Goal: Book appointment/travel/reservation

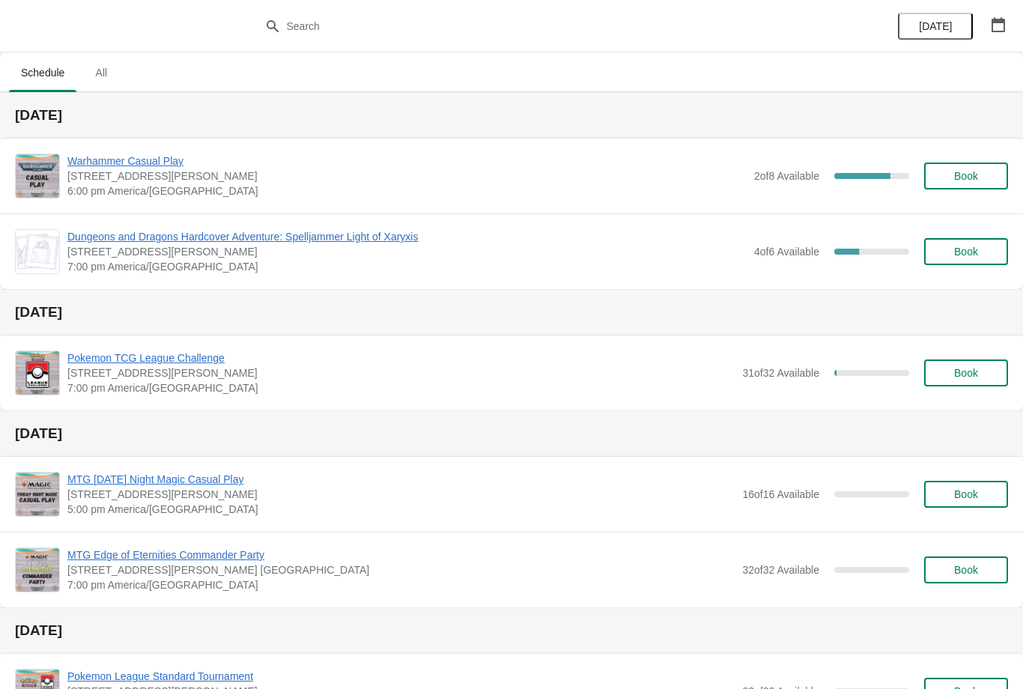
click at [988, 255] on span "Book" at bounding box center [965, 252] width 57 height 12
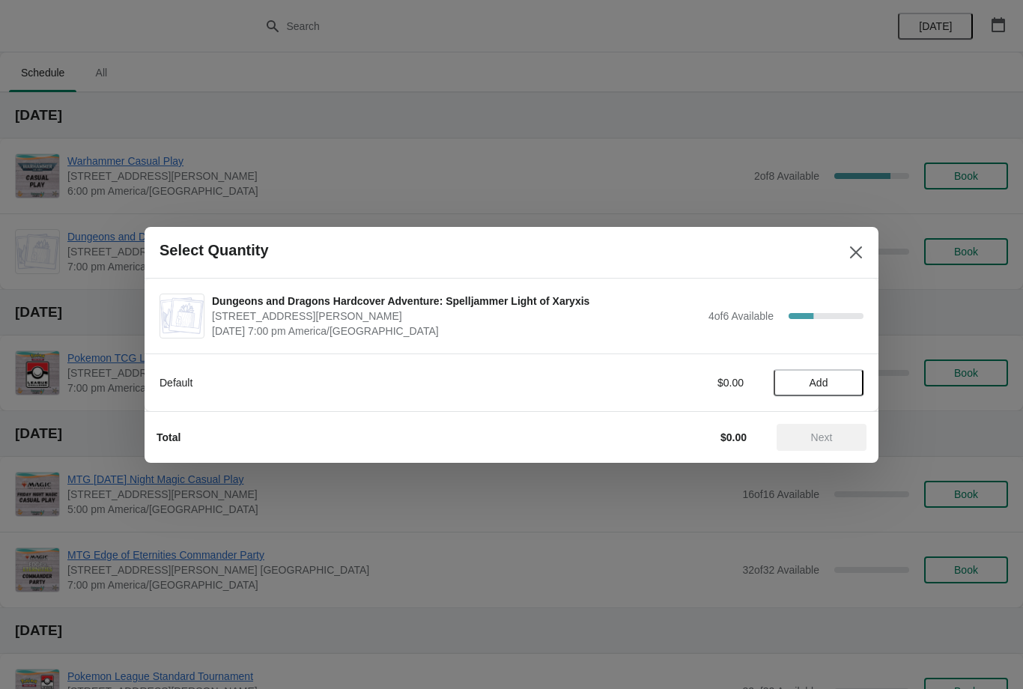
click at [829, 389] on button "Add" at bounding box center [818, 382] width 90 height 27
click at [842, 433] on span "Next" at bounding box center [821, 437] width 66 height 12
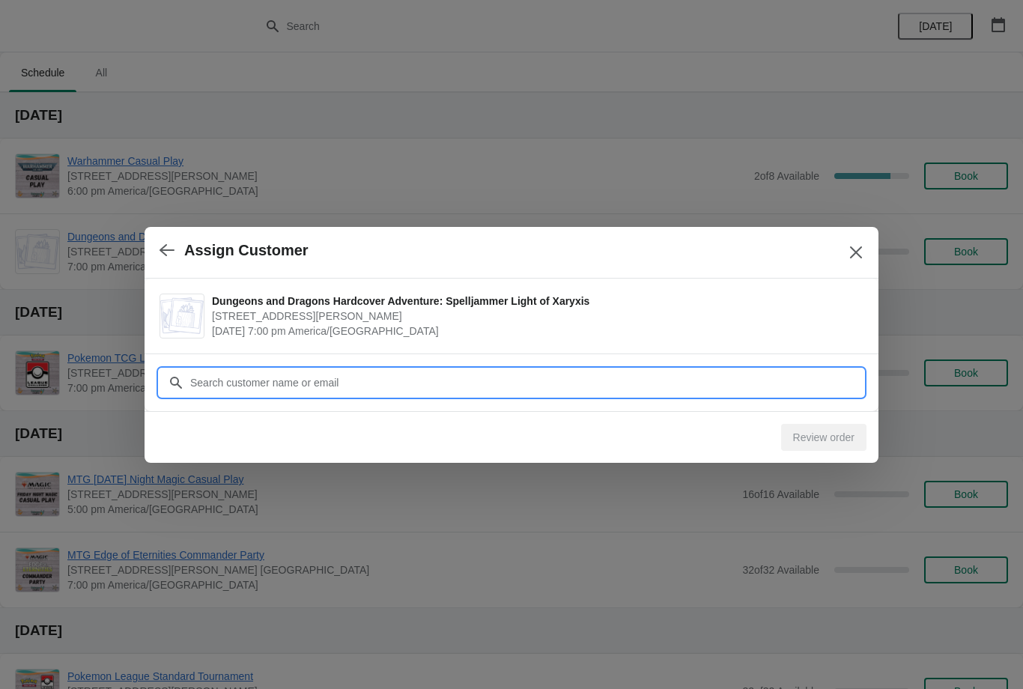
click at [761, 380] on input "Customer" at bounding box center [526, 382] width 674 height 27
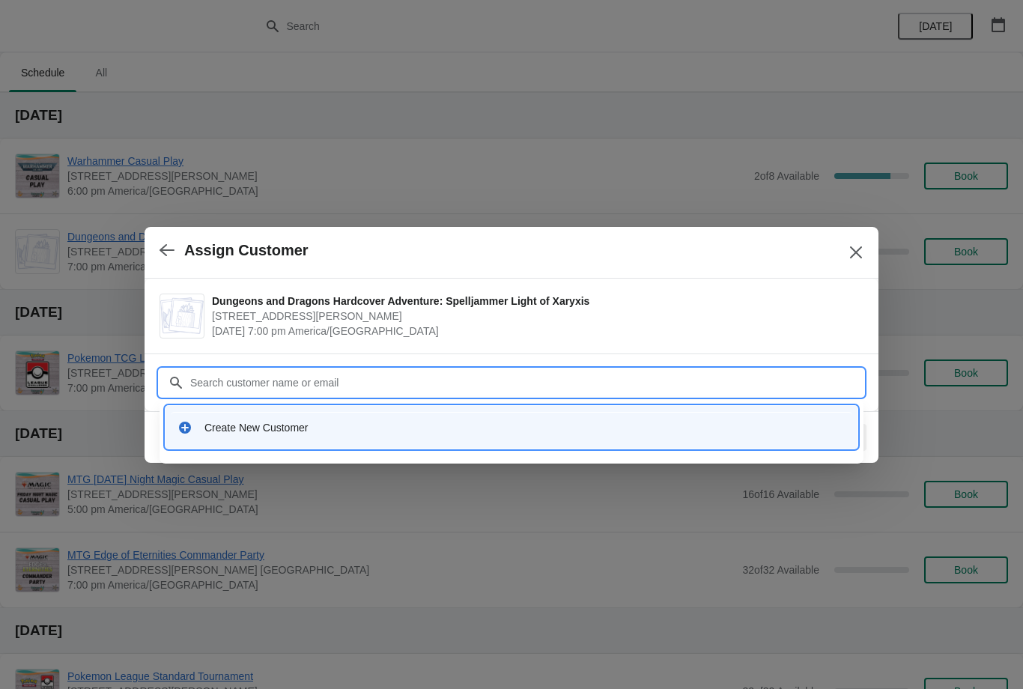
click at [636, 516] on div at bounding box center [511, 344] width 1023 height 689
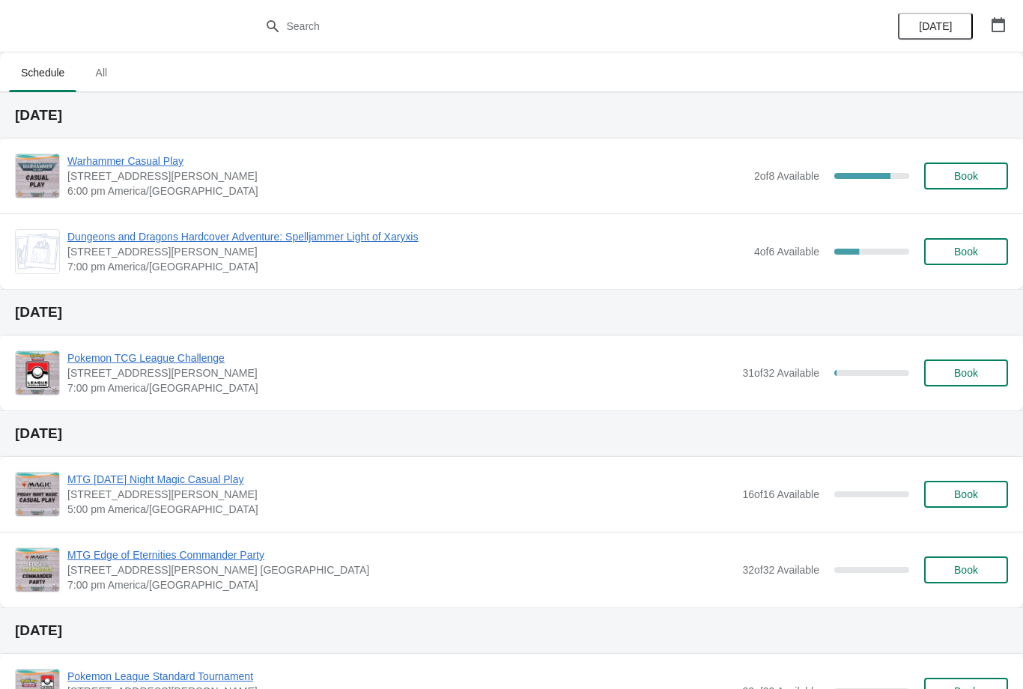
click at [271, 237] on span "Dungeons and Dragons Hardcover Adventure: Spelljammer Light of Xaryxis" at bounding box center [406, 236] width 679 height 15
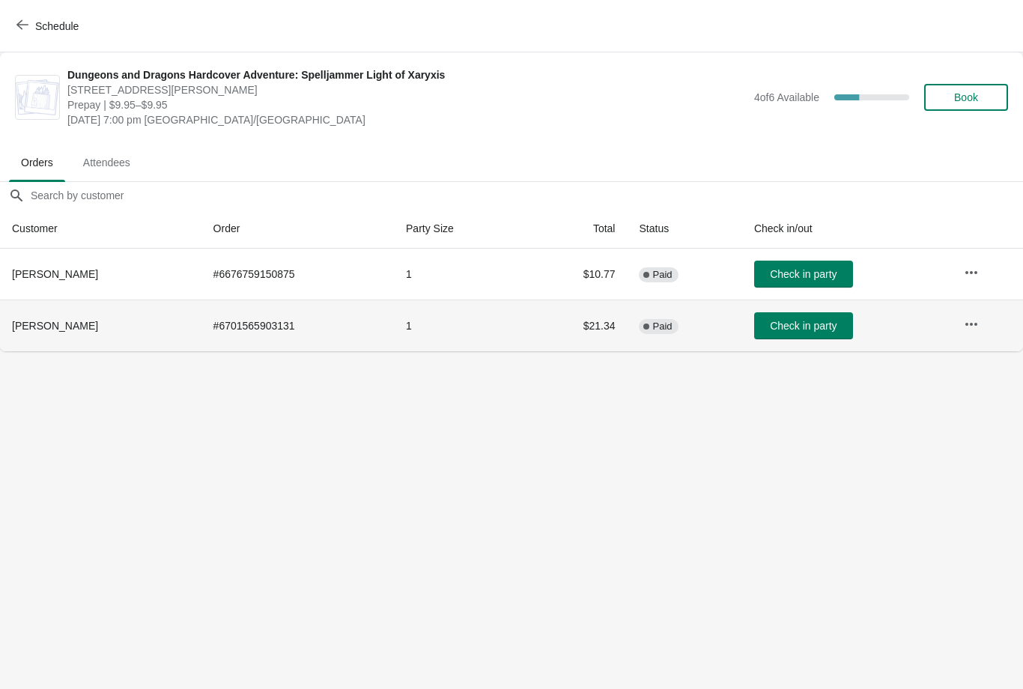
click at [804, 322] on span "Check in party" at bounding box center [803, 326] width 67 height 12
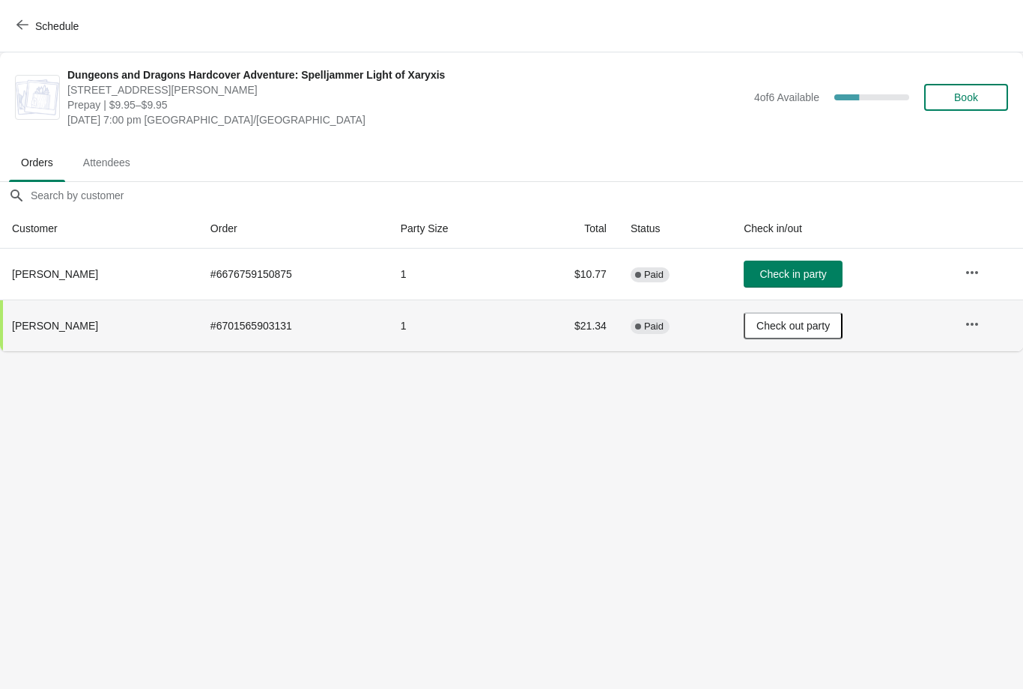
click at [22, 26] on icon "button" at bounding box center [22, 25] width 12 height 12
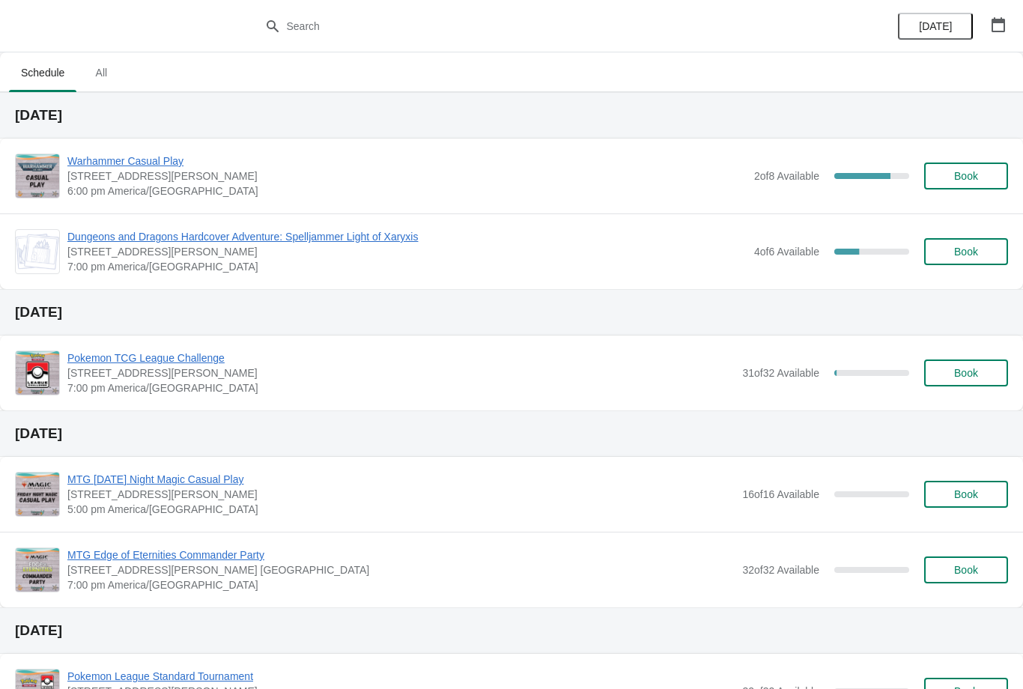
click at [996, 31] on icon "button" at bounding box center [997, 24] width 13 height 15
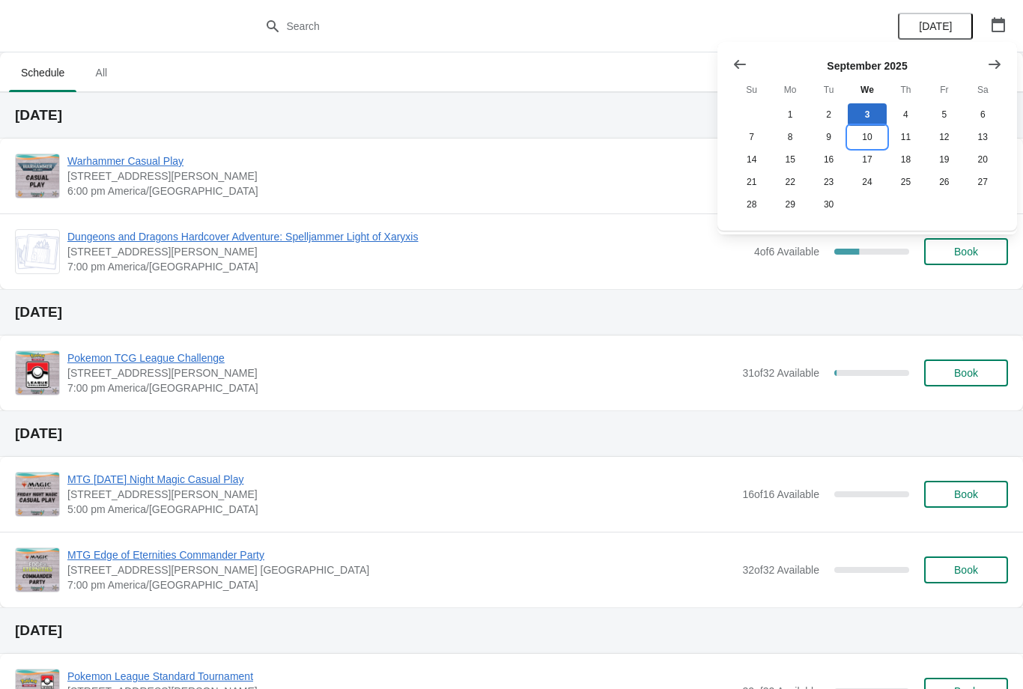
click at [869, 138] on button "10" at bounding box center [866, 137] width 38 height 22
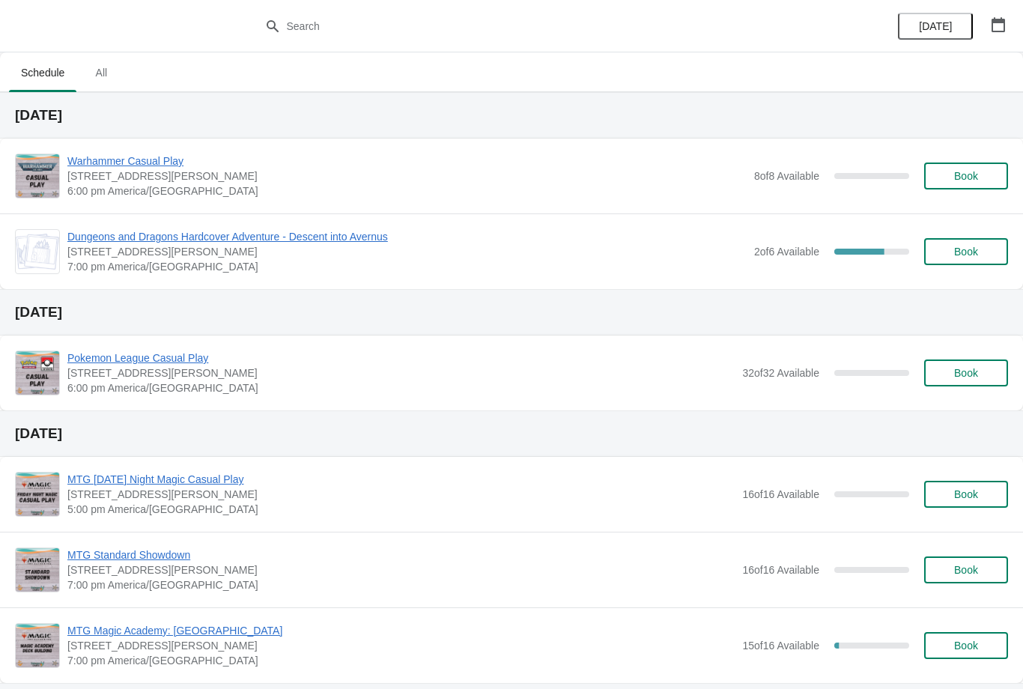
click at [350, 237] on span "Dungeons and Dragons Hardcover Adventure - Descent into Avernus" at bounding box center [406, 236] width 679 height 15
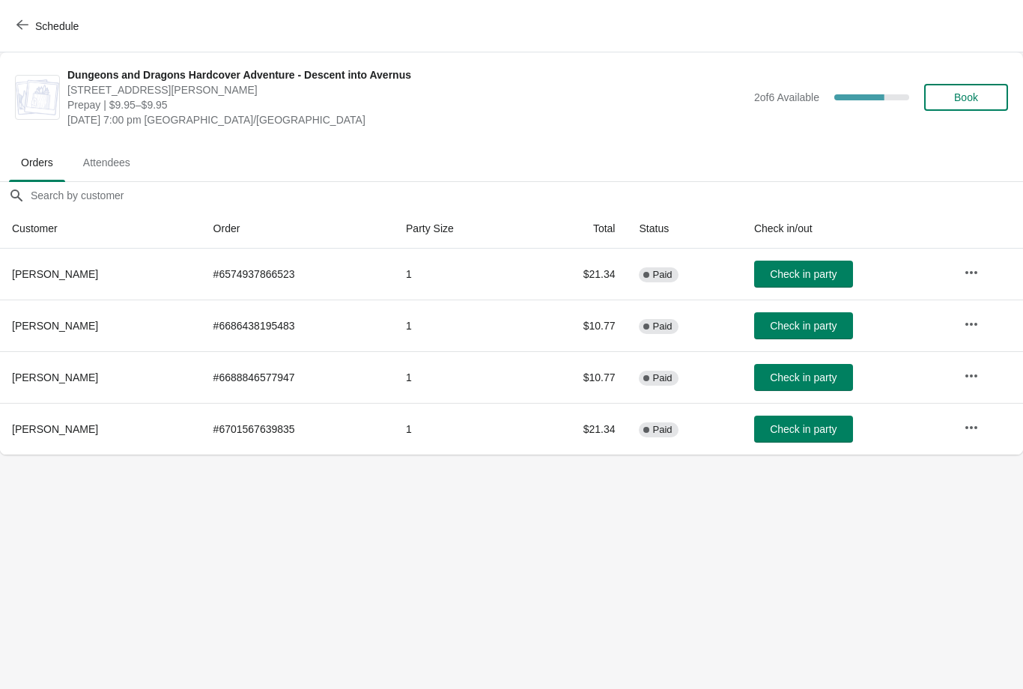
click at [35, 16] on button "Schedule" at bounding box center [48, 26] width 83 height 27
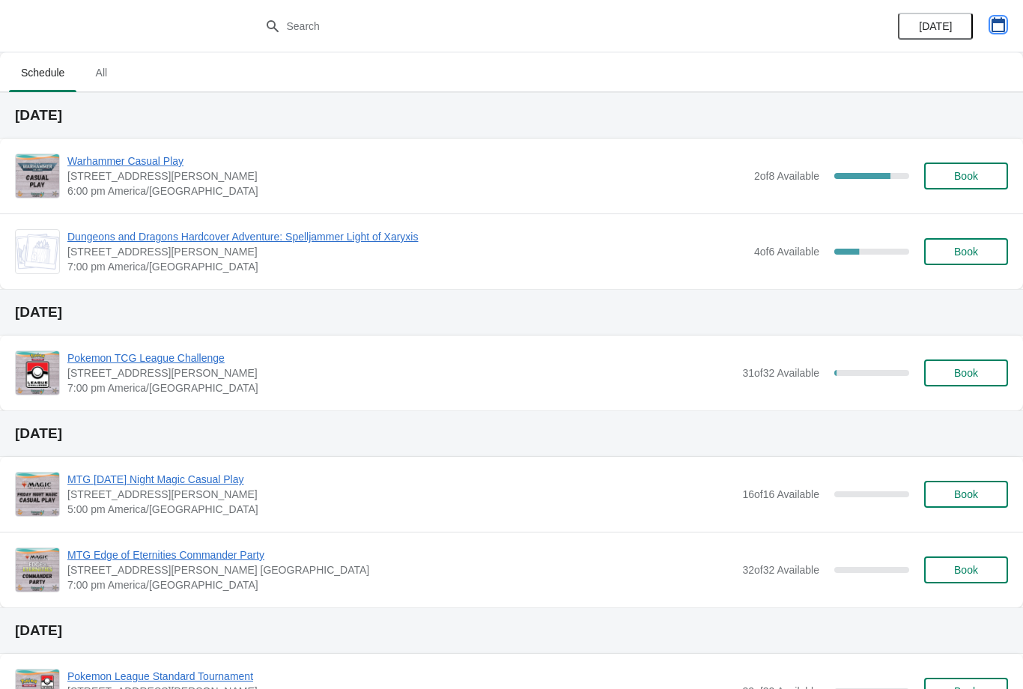
click at [988, 36] on button "button" at bounding box center [997, 24] width 27 height 27
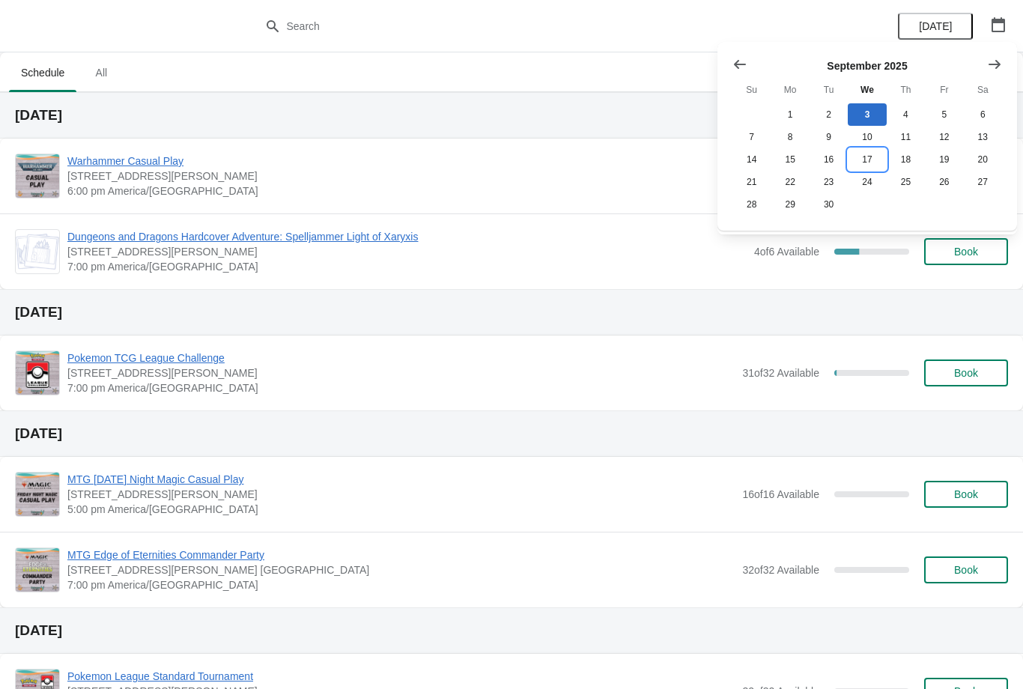
click at [870, 159] on button "17" at bounding box center [866, 159] width 38 height 22
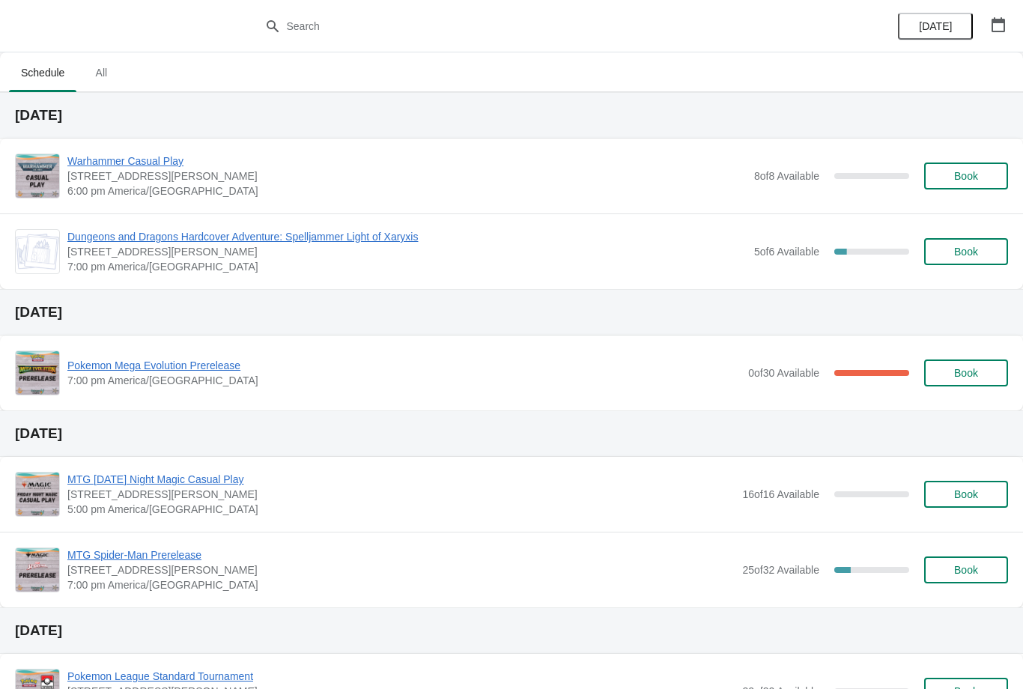
click at [404, 243] on span "Dungeons and Dragons Hardcover Adventure: Spelljammer Light of Xaryxis" at bounding box center [406, 236] width 679 height 15
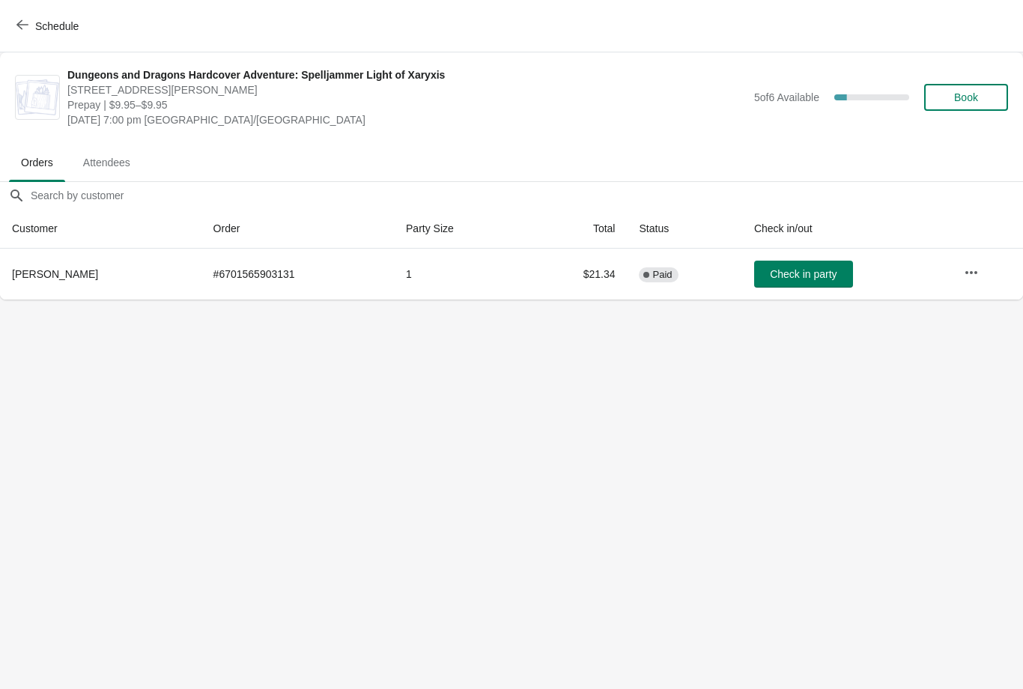
click at [39, 34] on button "Schedule" at bounding box center [48, 26] width 83 height 27
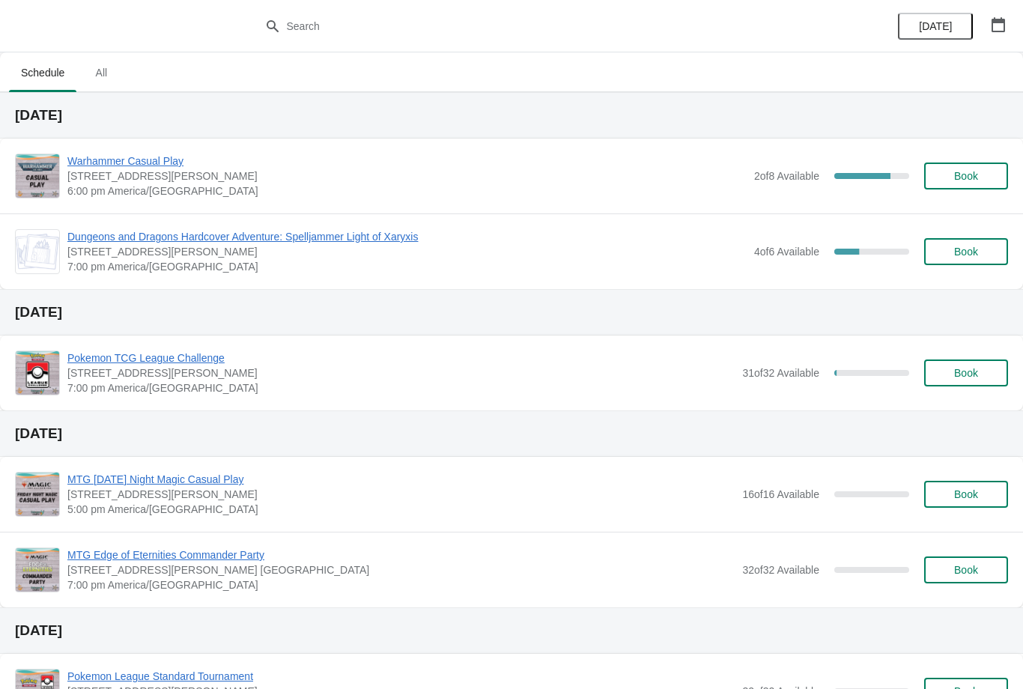
click at [990, 30] on icon "button" at bounding box center [997, 24] width 15 height 15
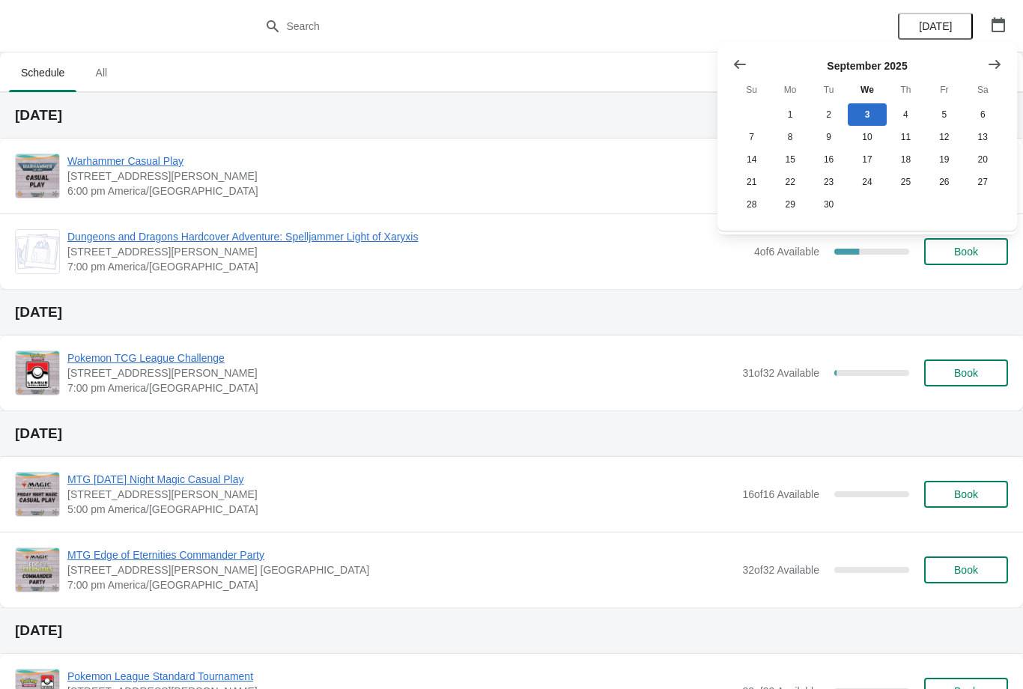
click at [648, 448] on div "[DATE]" at bounding box center [511, 433] width 1023 height 46
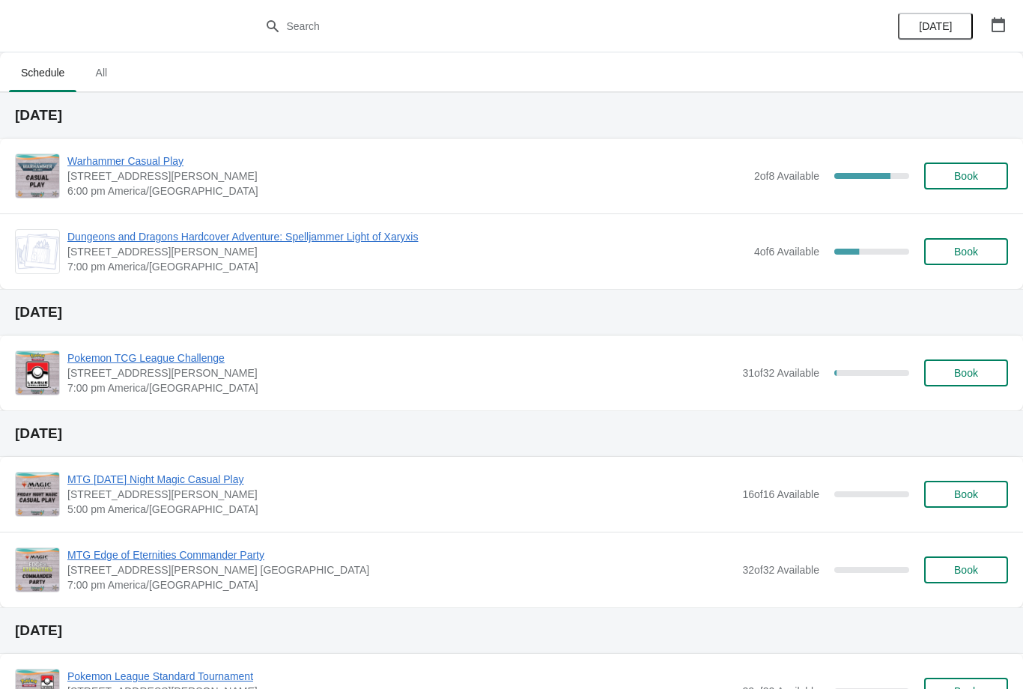
click at [428, 242] on span "Dungeons and Dragons Hardcover Adventure: Spelljammer Light of Xaryxis" at bounding box center [406, 236] width 679 height 15
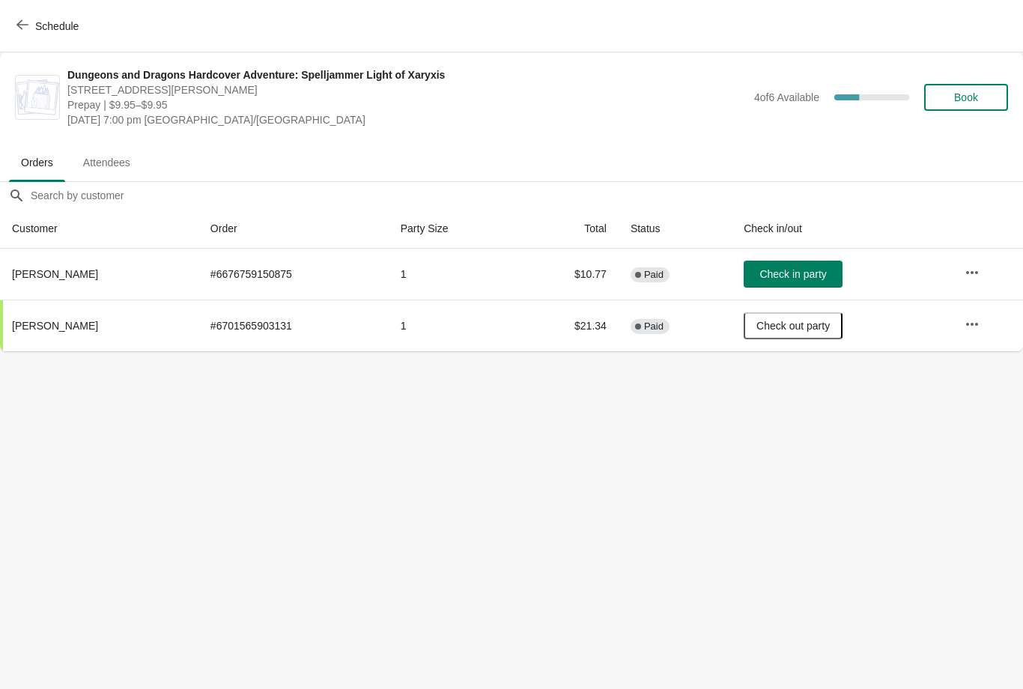
click at [846, 100] on div "4 of 6 Available 33.33333333333333 %" at bounding box center [831, 97] width 155 height 27
click at [129, 167] on span "Attendees" at bounding box center [106, 162] width 71 height 27
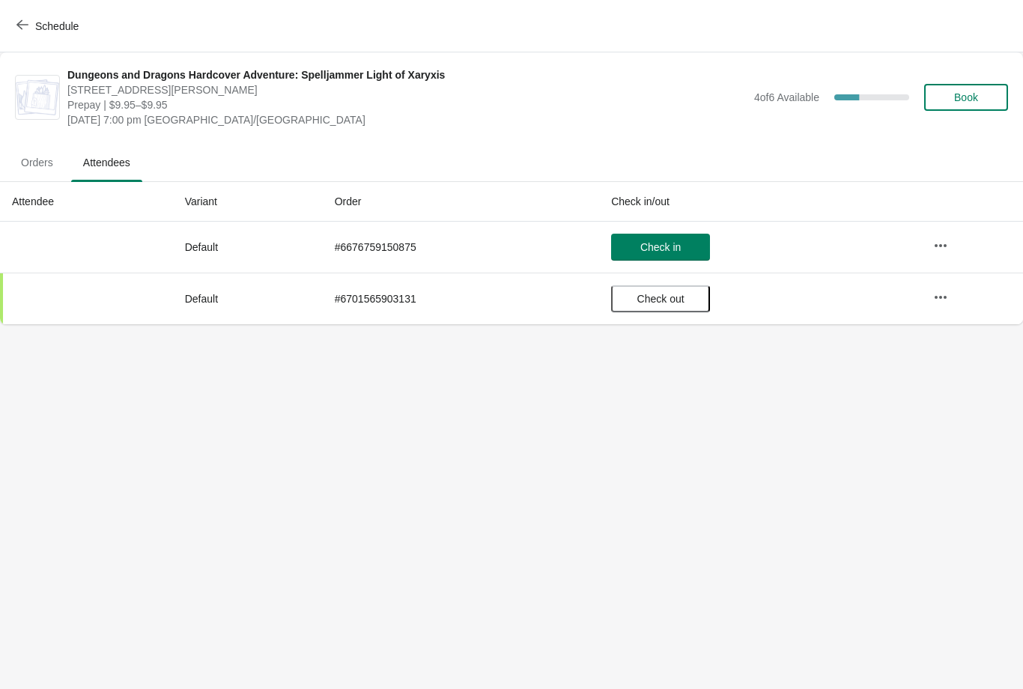
click at [40, 152] on span "Orders" at bounding box center [37, 162] width 56 height 27
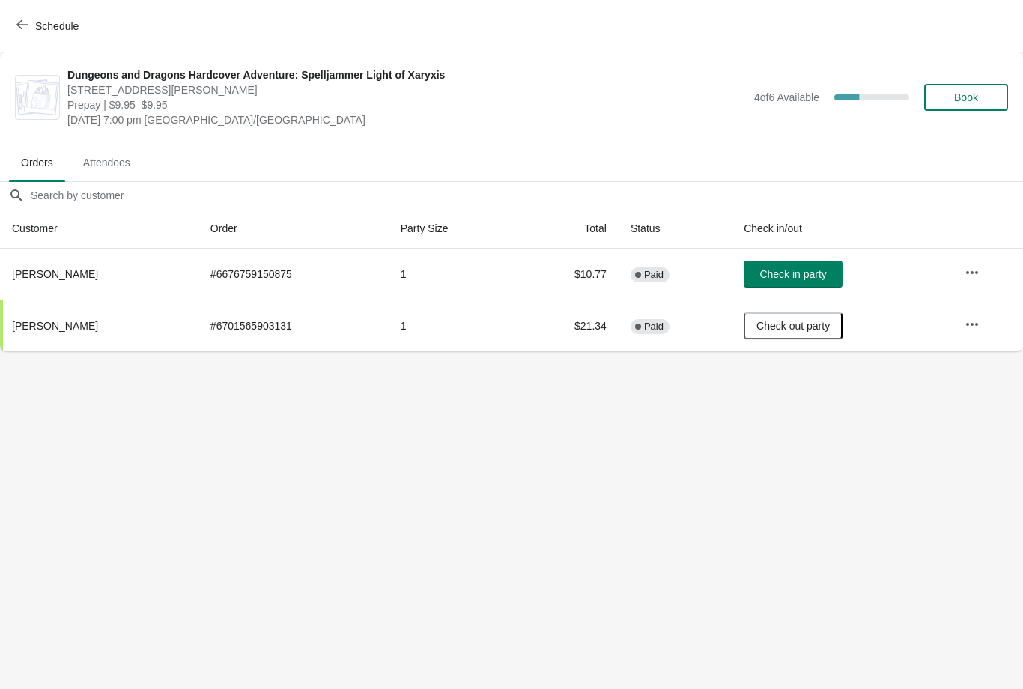
click at [7, 38] on button "Schedule" at bounding box center [48, 26] width 83 height 27
